Goal: Information Seeking & Learning: Learn about a topic

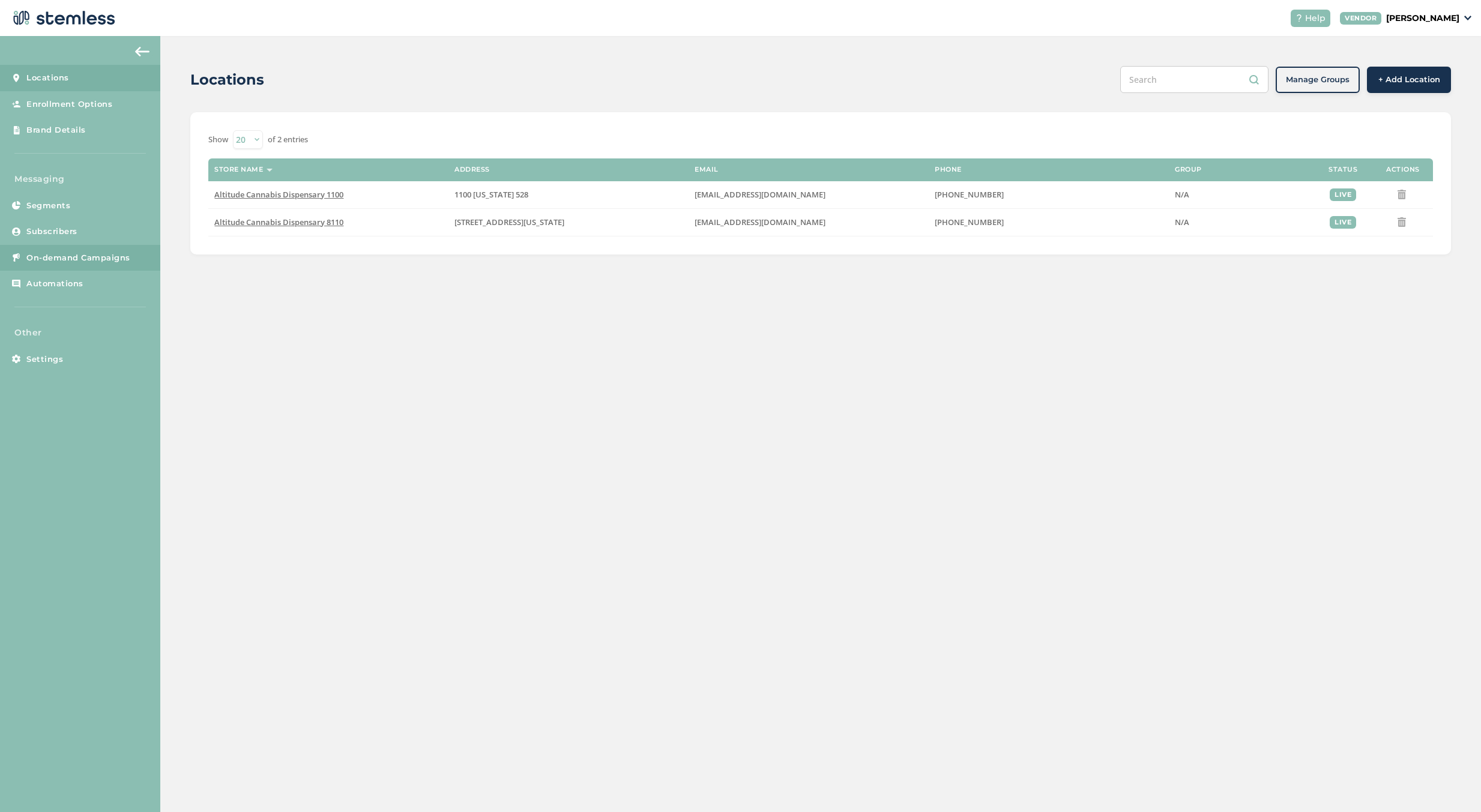
click at [92, 248] on link "On-demand Campaigns" at bounding box center [80, 258] width 160 height 26
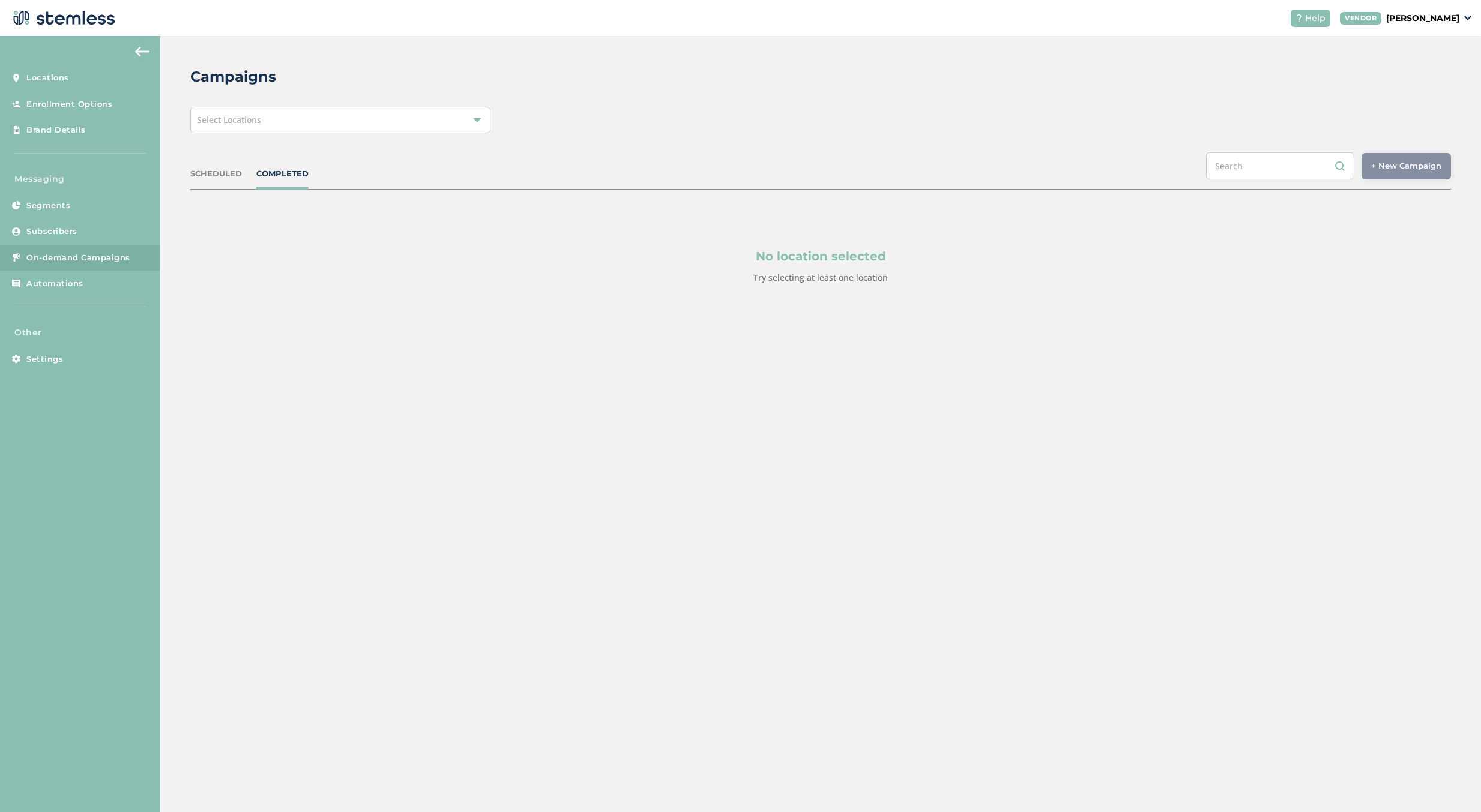
click at [317, 116] on div "Select Locations" at bounding box center [341, 120] width 300 height 26
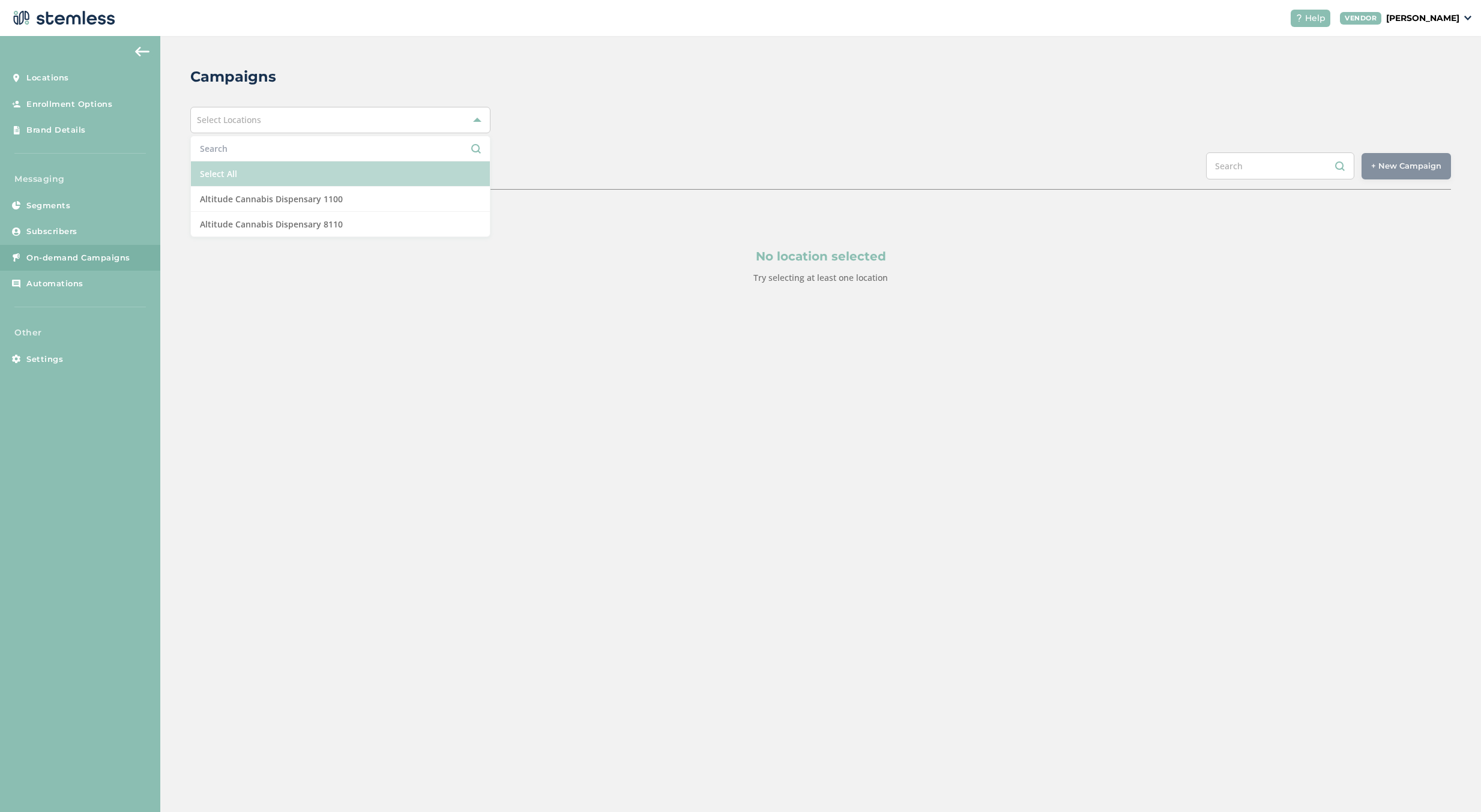
click at [294, 167] on li "Select All" at bounding box center [341, 174] width 299 height 25
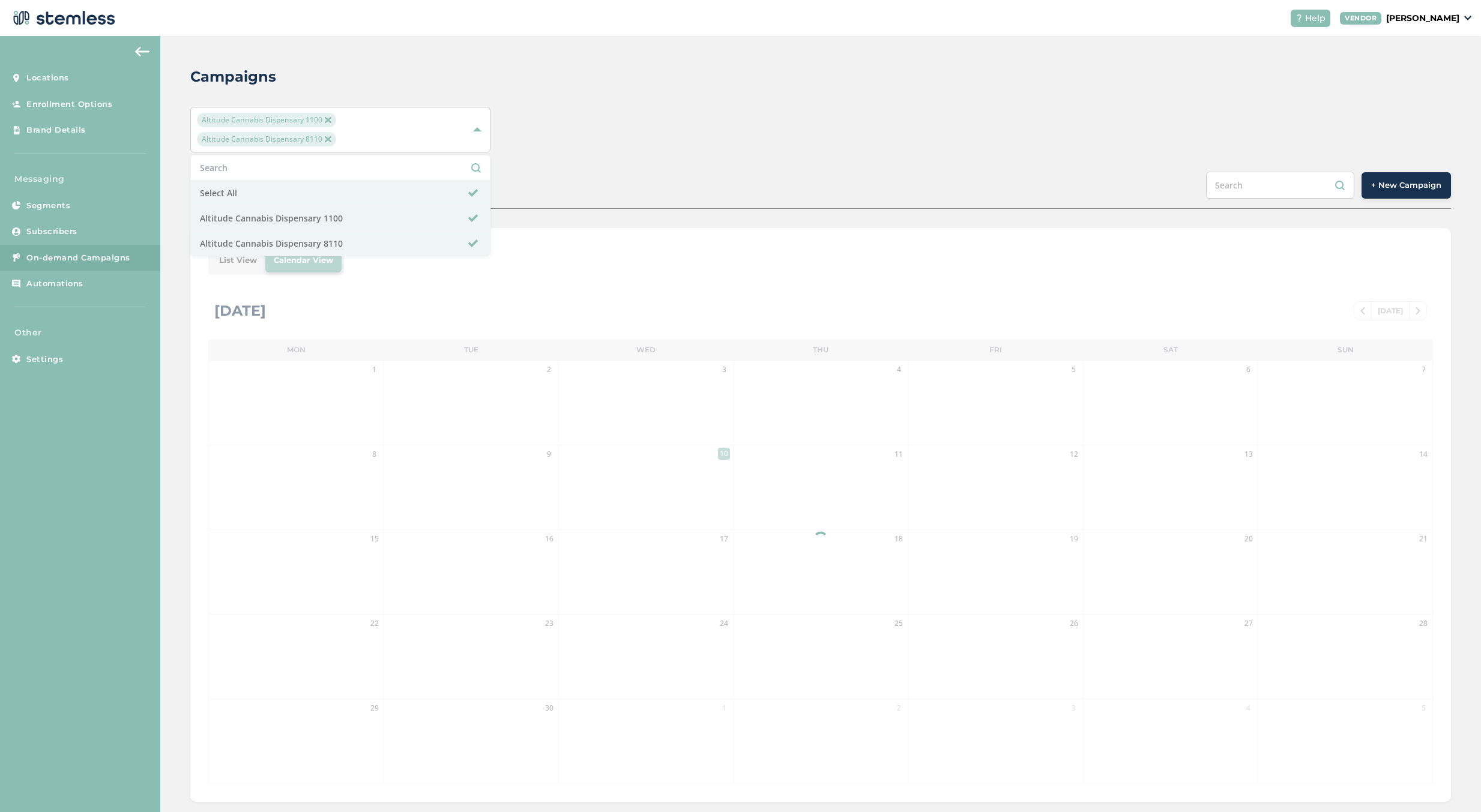
click at [623, 101] on div "Campaigns Altitude Cannabis Dispensary 1100 Altitude Cannabis Dispensary 8110 S…" at bounding box center [820, 434] width 1321 height 796
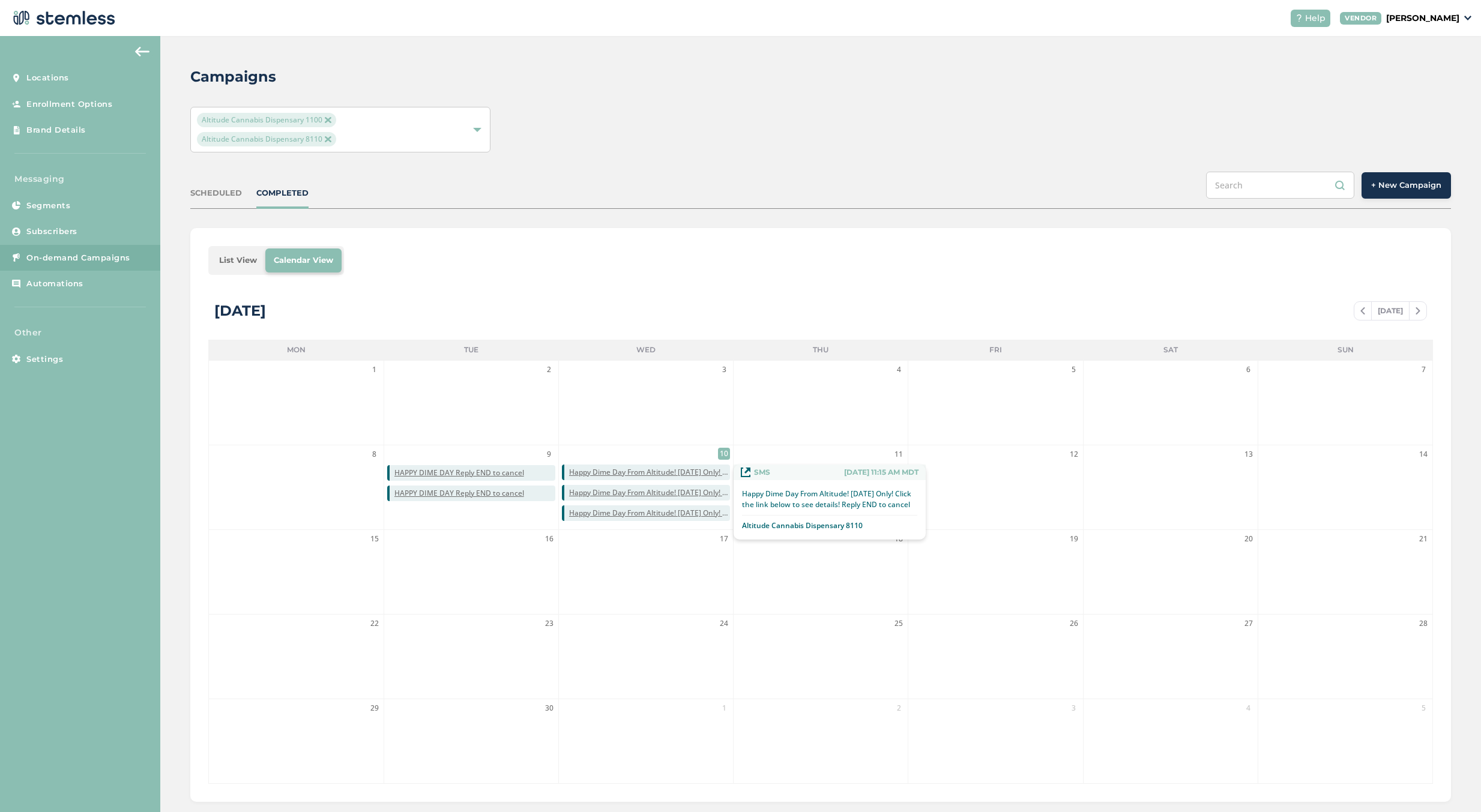
click at [721, 468] on span "Happy Dime Day From Altitude! [DATE] Only! Click the link below to see details!…" at bounding box center [650, 472] width 161 height 11
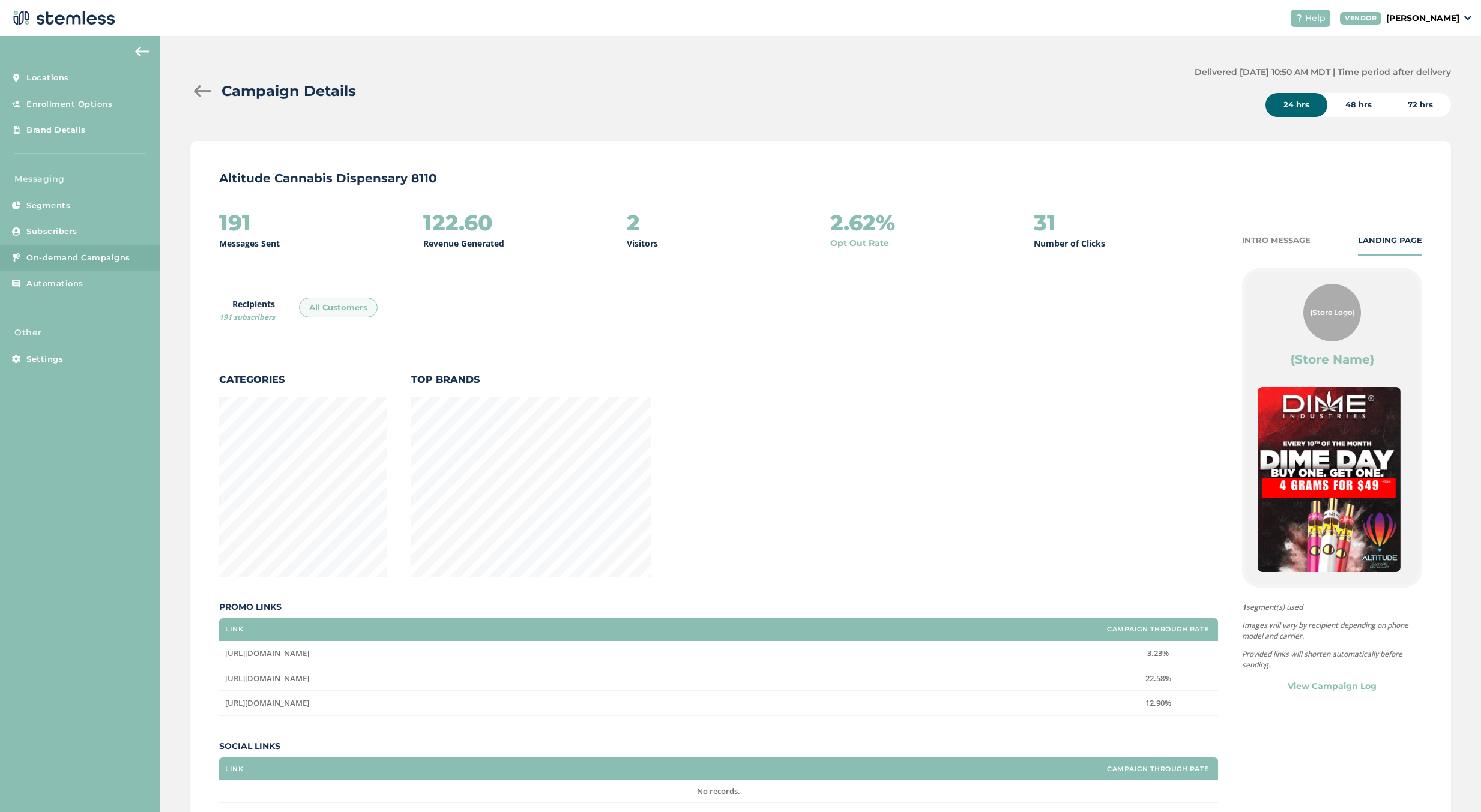
click at [214, 93] on div at bounding box center [202, 91] width 24 height 12
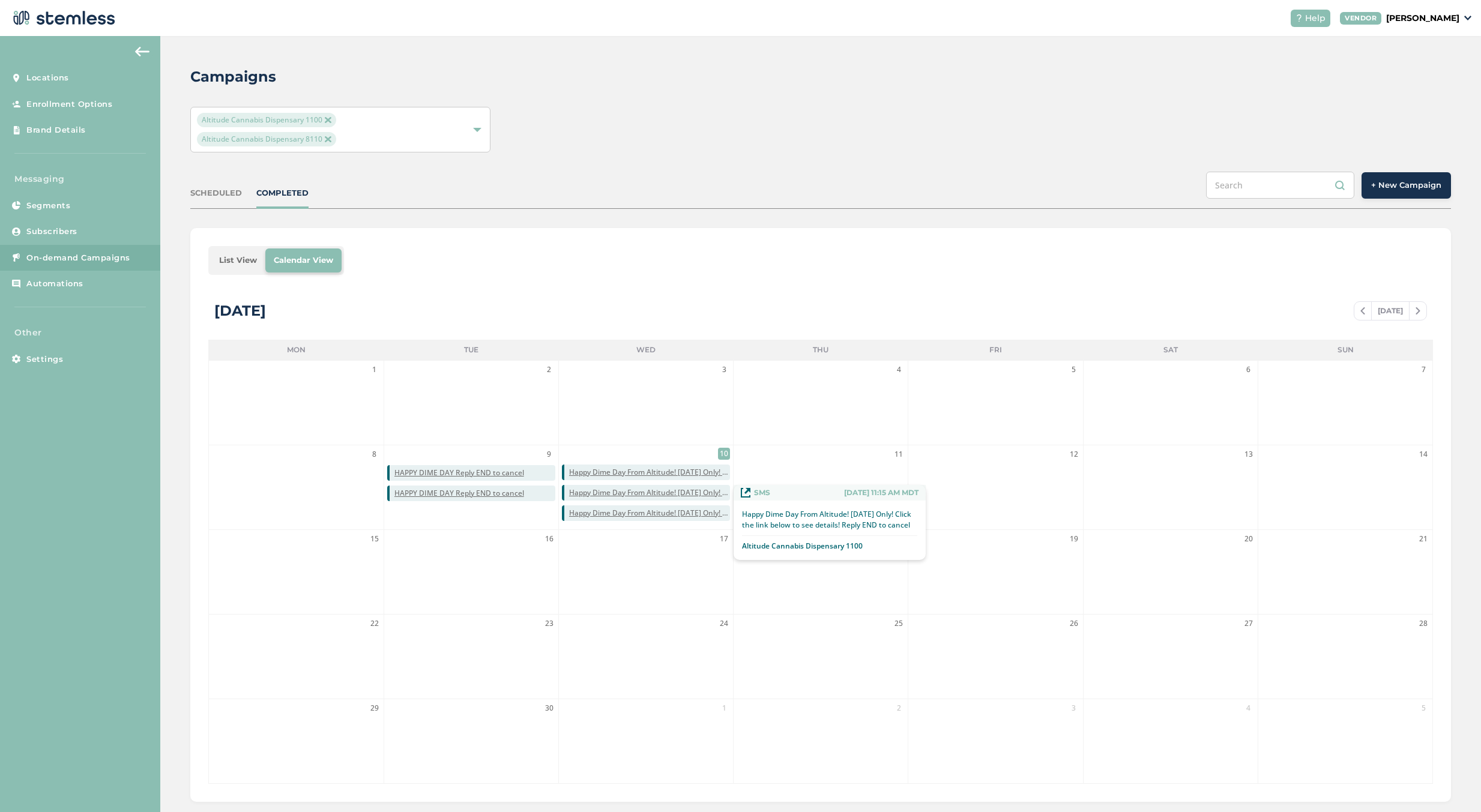
click at [720, 490] on span "Happy Dime Day From Altitude! [DATE] Only! Click the link below to see details!…" at bounding box center [650, 493] width 161 height 11
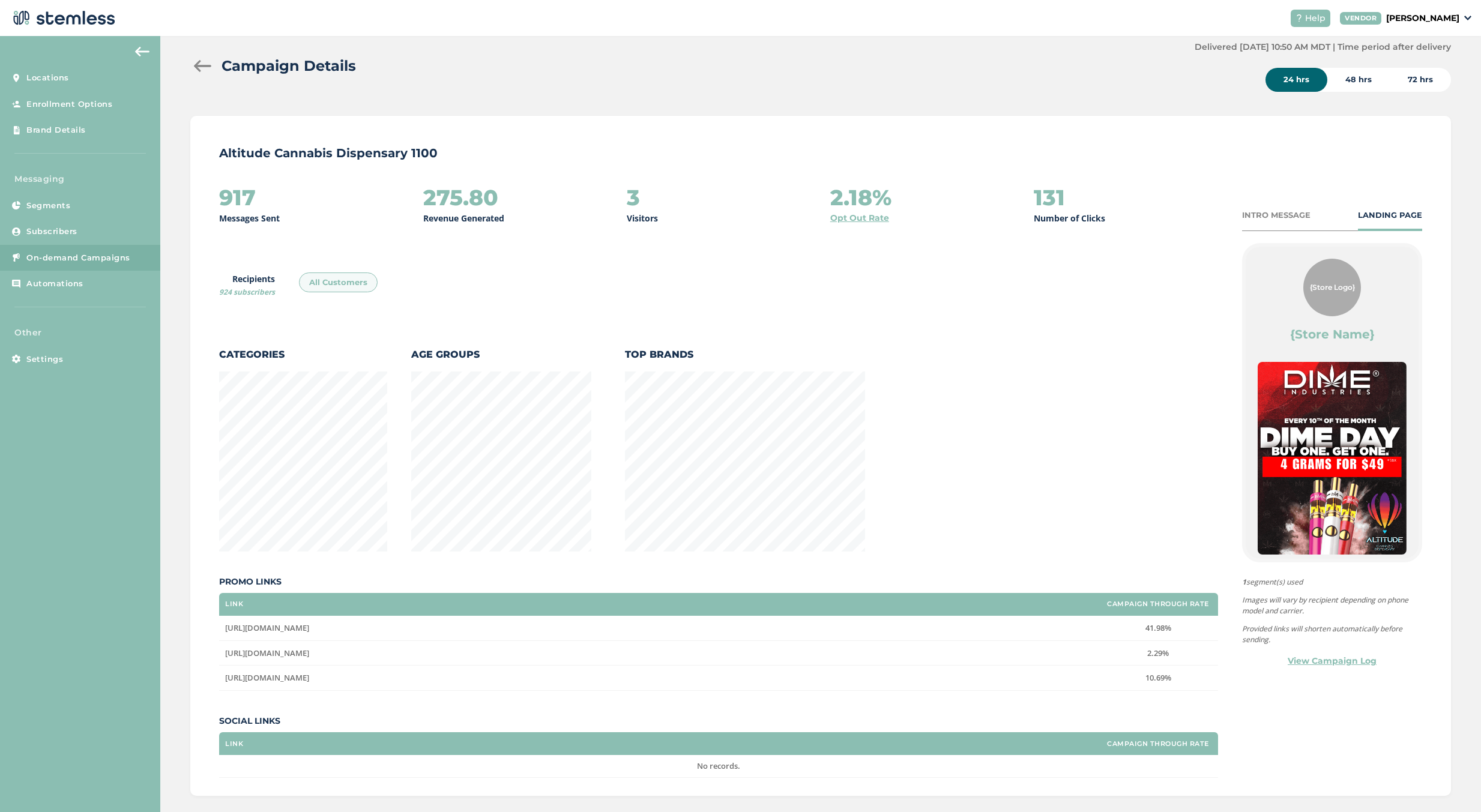
scroll to position [39, 0]
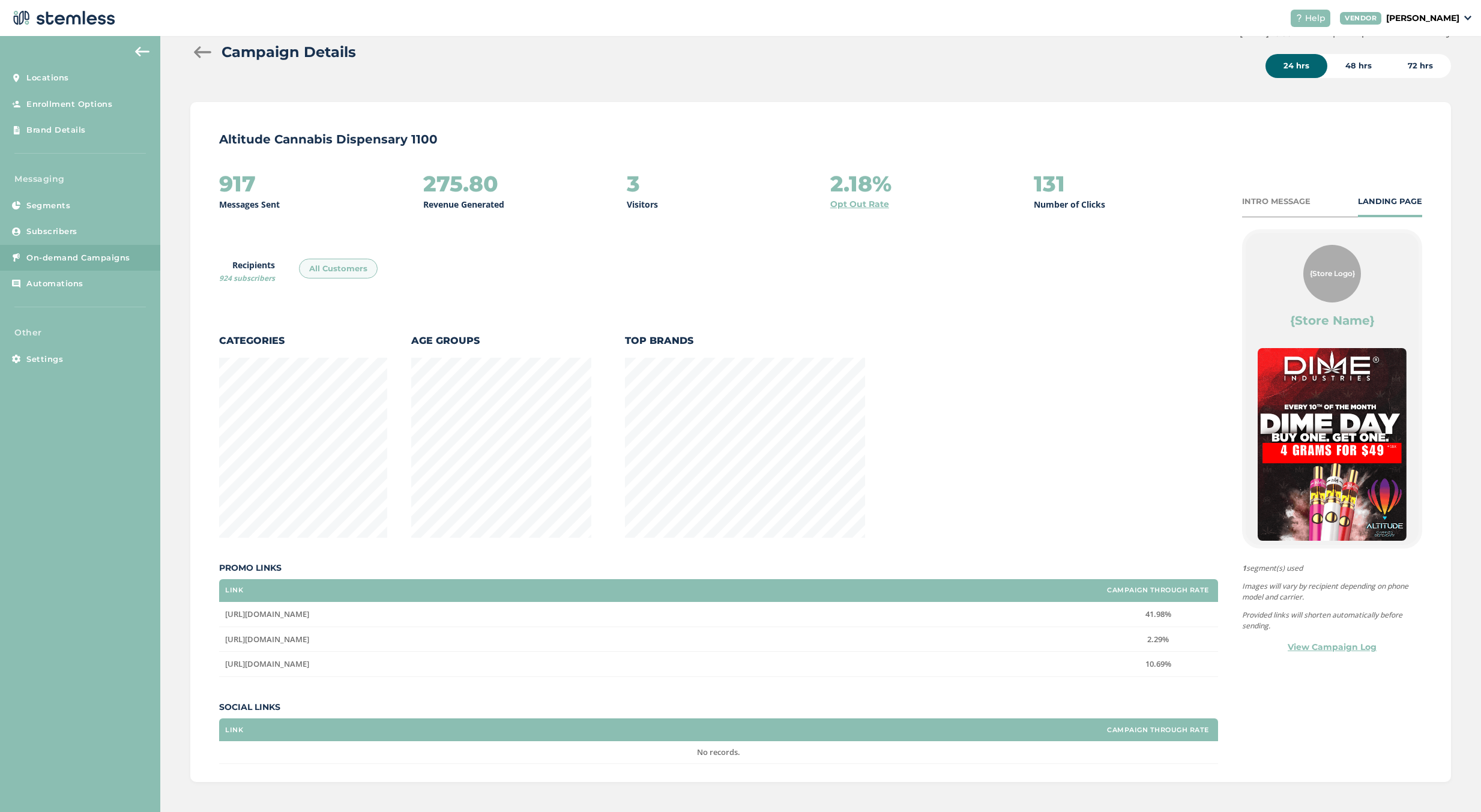
click at [1246, 217] on div "INTRO MESSAGE LANDING PAGE" at bounding box center [1332, 206] width 180 height 22
click at [1253, 203] on div "INTRO MESSAGE" at bounding box center [1276, 201] width 68 height 12
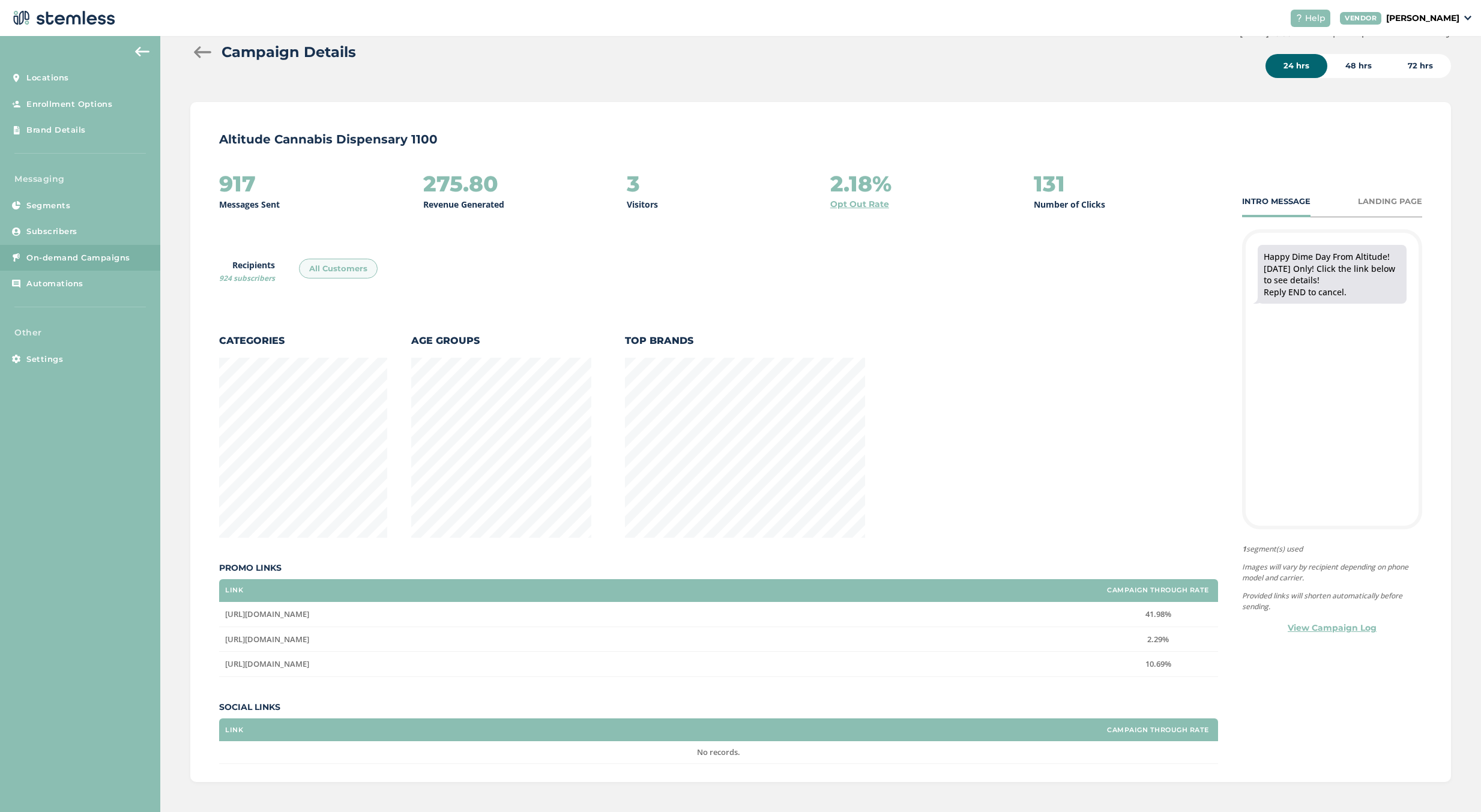
scroll to position [681, 1254]
click at [1398, 204] on div "LANDING PAGE" at bounding box center [1390, 201] width 64 height 12
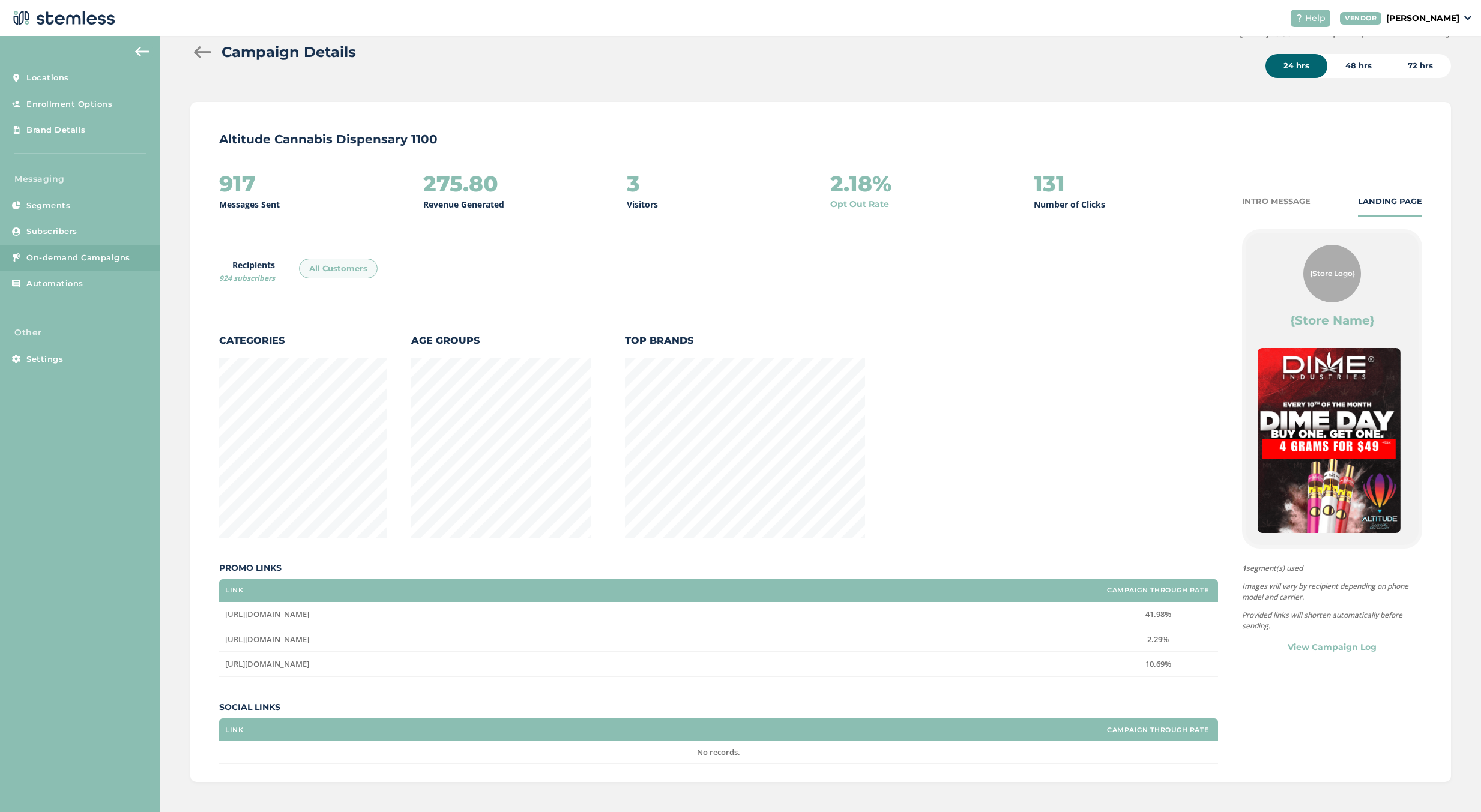
click at [192, 54] on div at bounding box center [202, 52] width 24 height 12
